Goal: Entertainment & Leisure: Browse casually

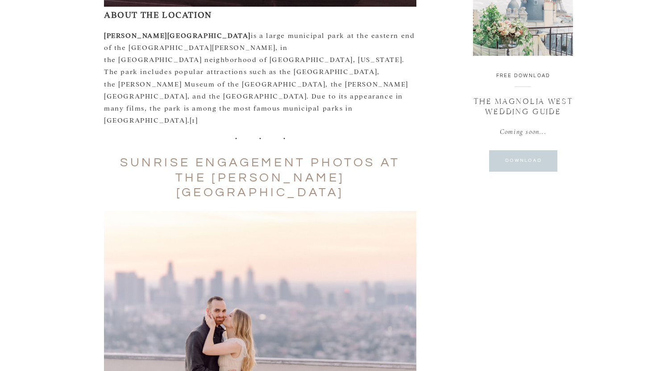
scroll to position [804, 0]
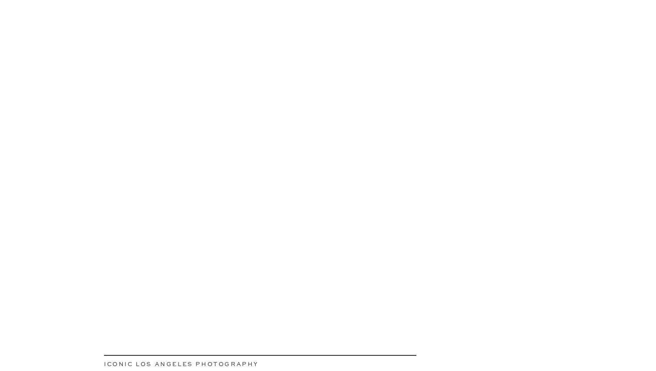
scroll to position [1561, 0]
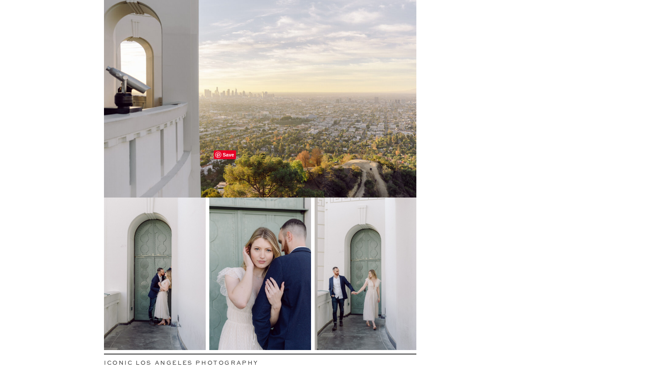
click at [280, 198] on img at bounding box center [260, 274] width 102 height 153
click at [327, 211] on img at bounding box center [365, 274] width 102 height 153
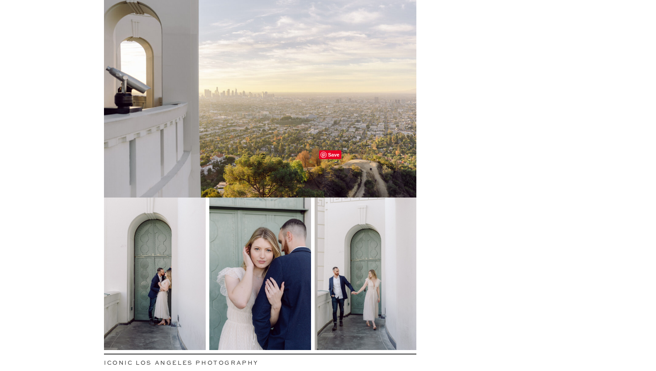
click at [327, 211] on img at bounding box center [365, 274] width 102 height 153
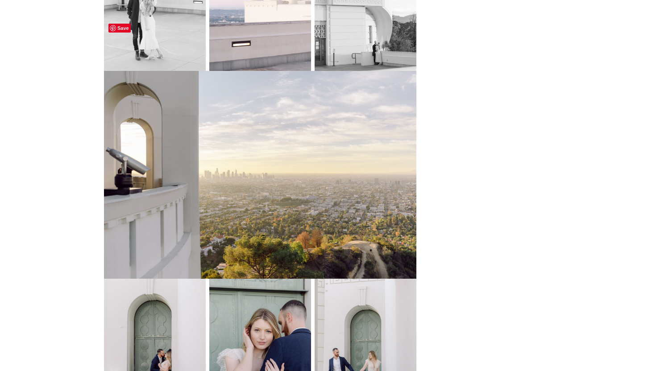
scroll to position [1471, 0]
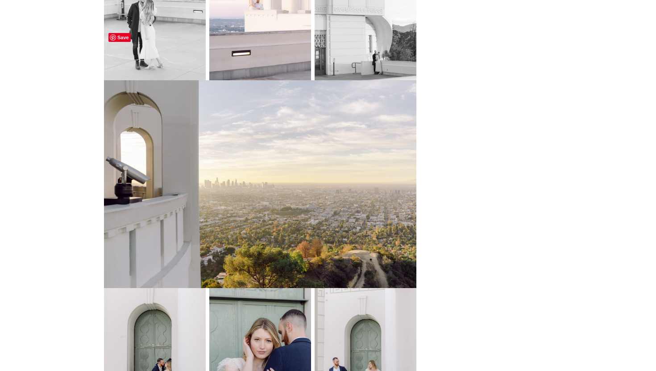
click at [275, 103] on img at bounding box center [260, 184] width 312 height 208
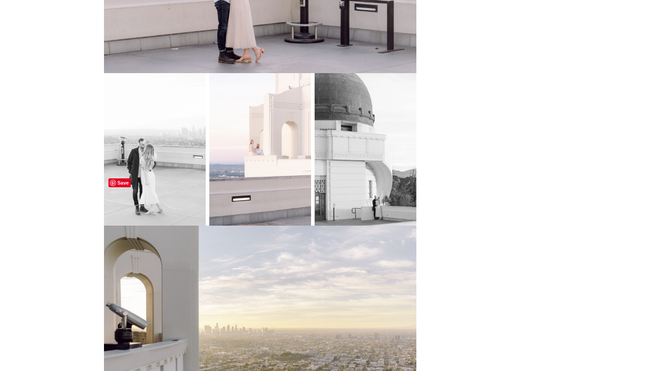
scroll to position [1318, 0]
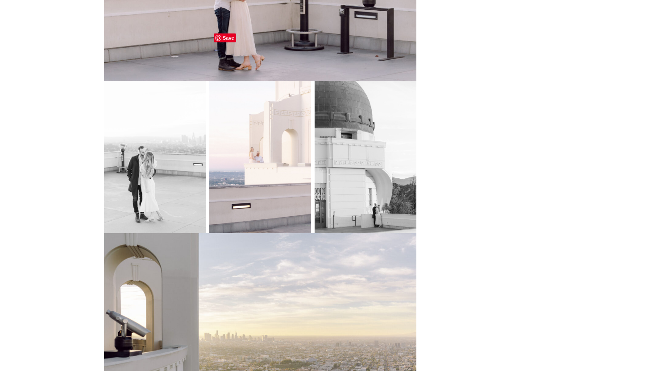
click at [275, 103] on img at bounding box center [260, 157] width 102 height 153
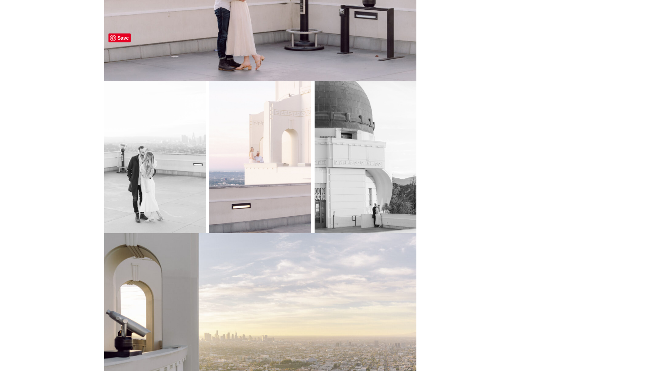
click at [136, 99] on img at bounding box center [155, 157] width 102 height 153
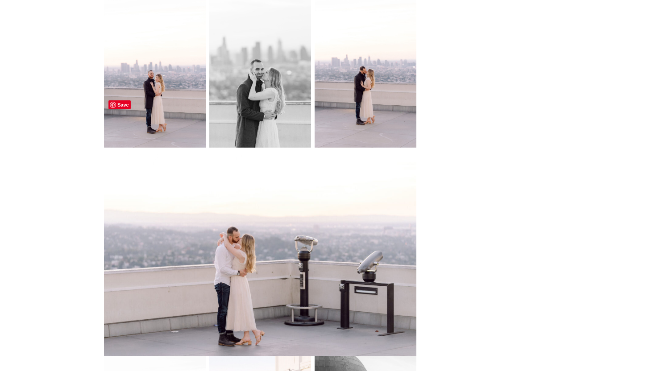
scroll to position [1031, 0]
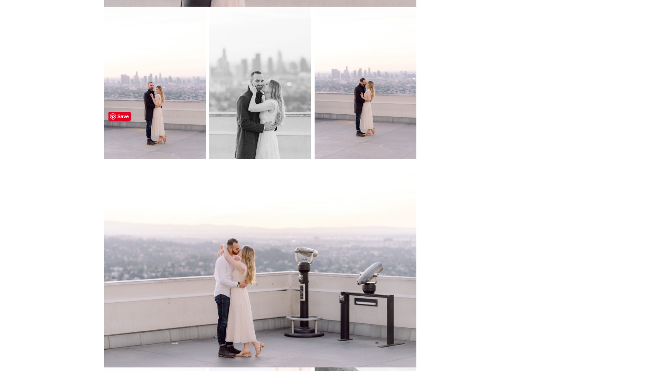
click at [176, 280] on img at bounding box center [260, 263] width 312 height 208
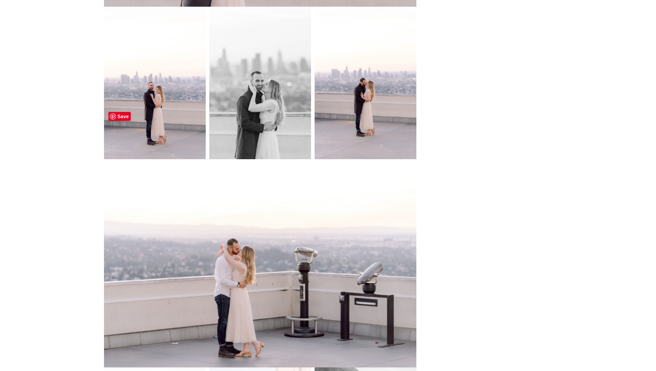
click at [176, 280] on img at bounding box center [260, 263] width 312 height 208
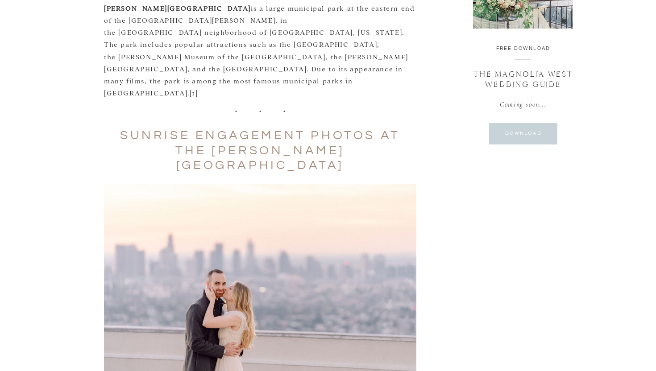
scroll to position [716, 0]
